Goal: Information Seeking & Learning: Learn about a topic

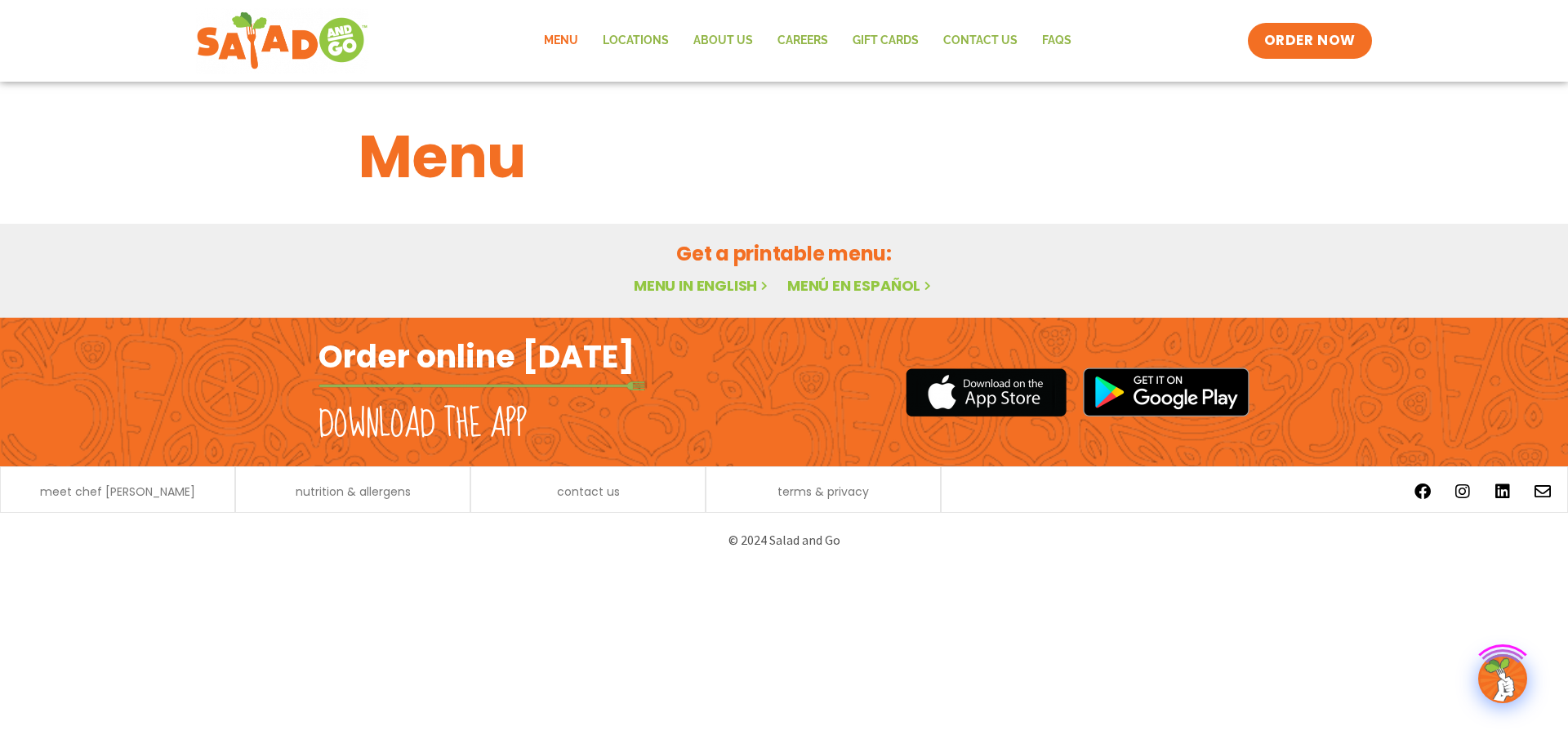
click at [737, 291] on link "Menu in English" at bounding box center [702, 285] width 137 height 20
click at [707, 282] on link "Menu in English" at bounding box center [702, 285] width 137 height 20
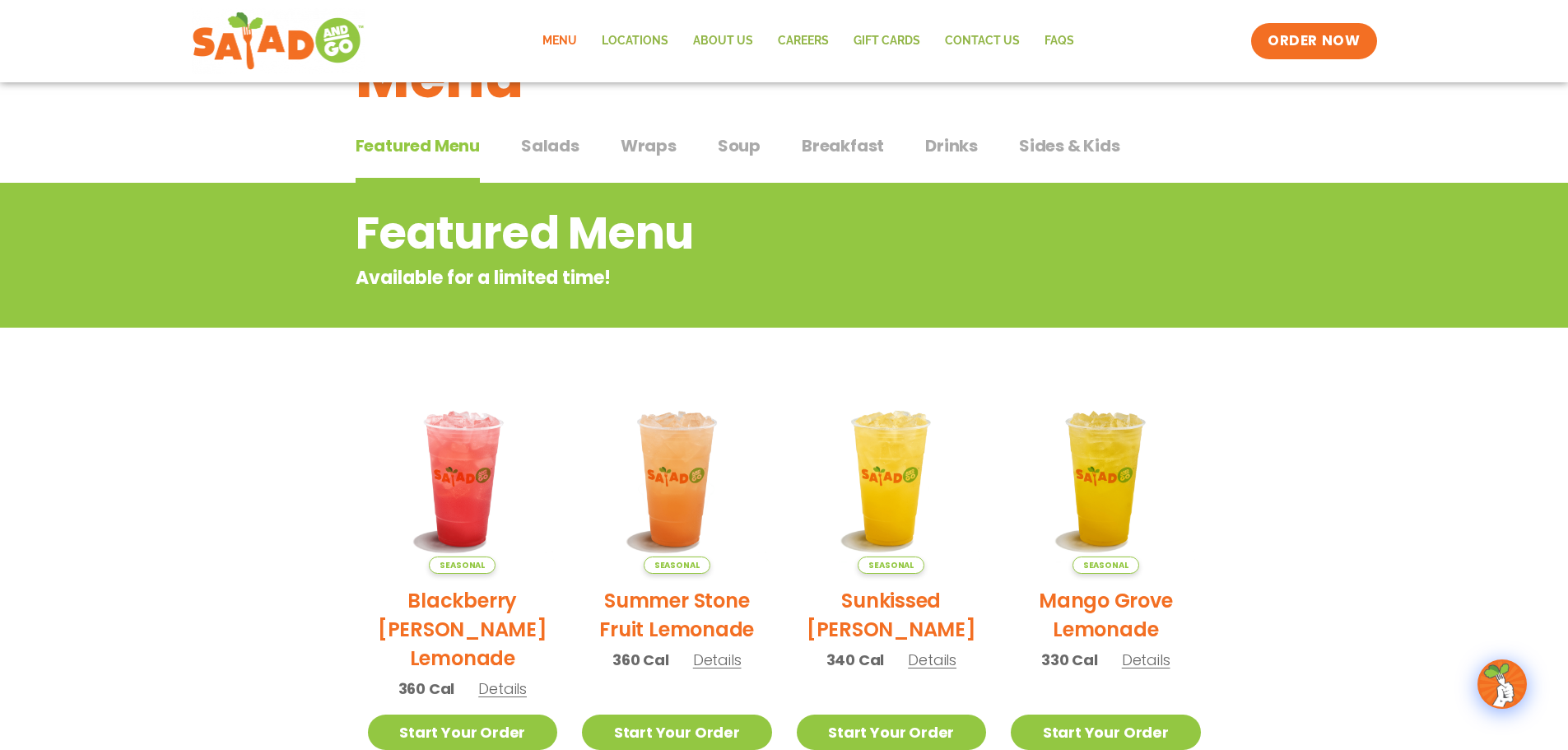
scroll to position [82, 0]
click at [630, 144] on span "Wraps" at bounding box center [648, 145] width 56 height 25
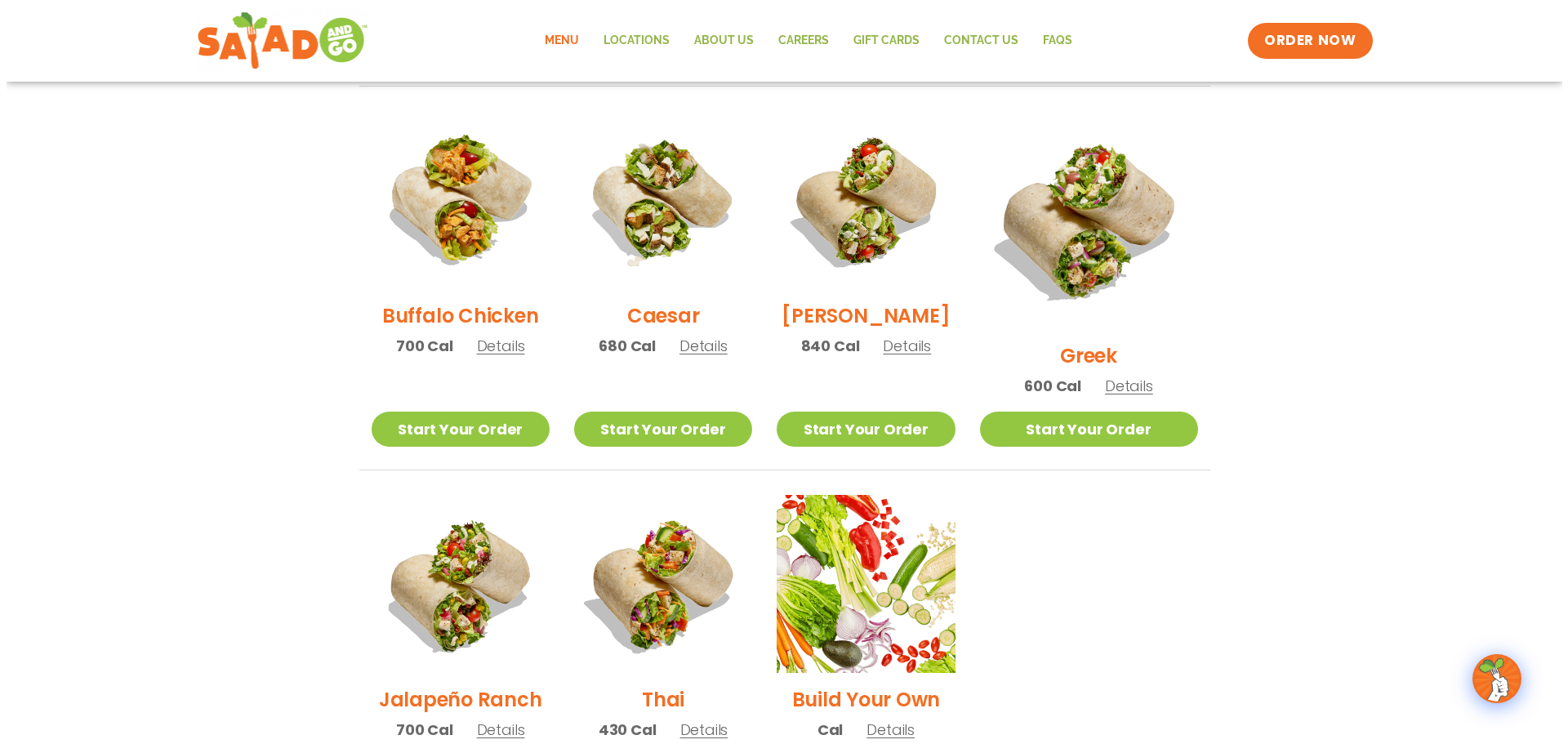
scroll to position [817, 0]
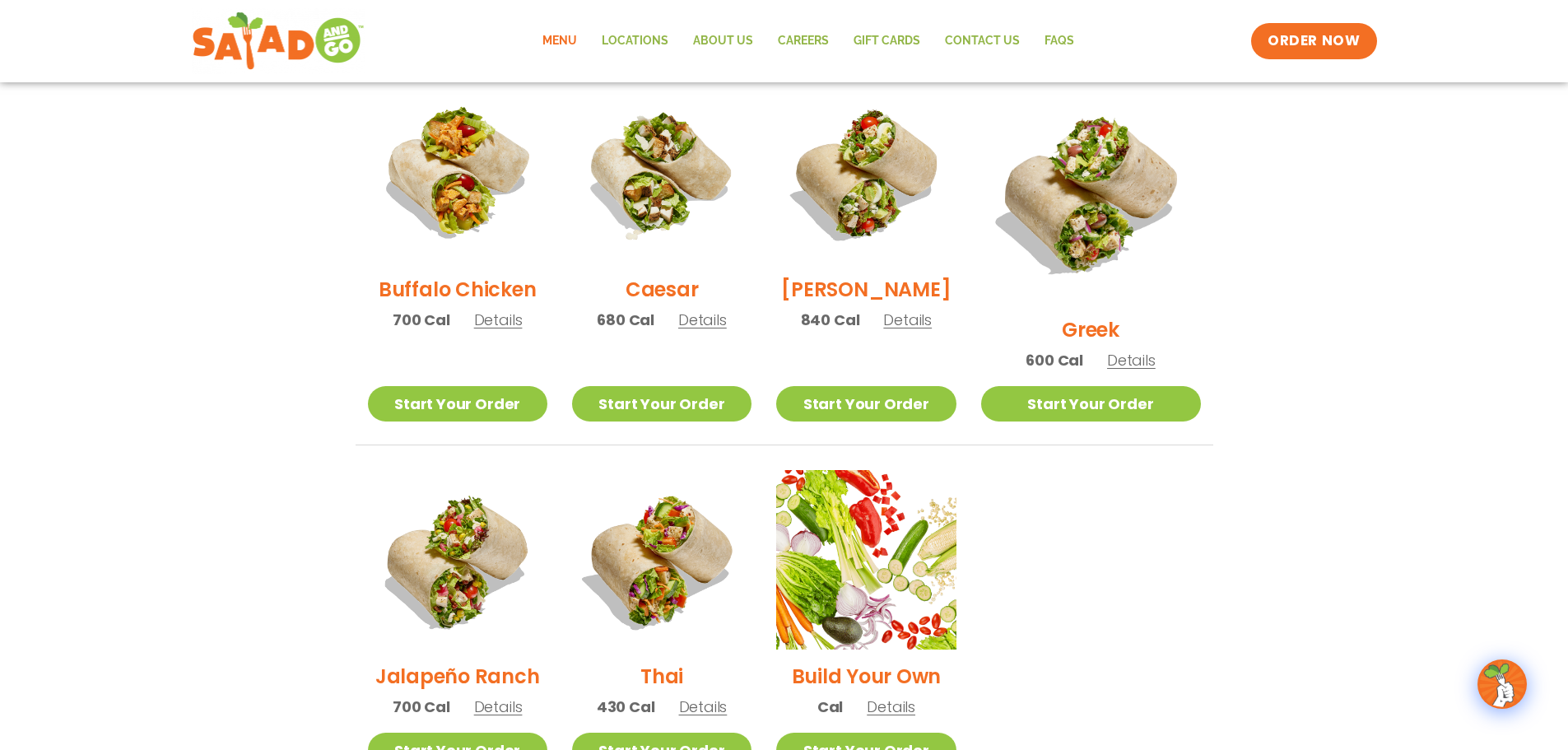
click at [480, 591] on img at bounding box center [458, 559] width 179 height 179
